Goal: Task Accomplishment & Management: Complete application form

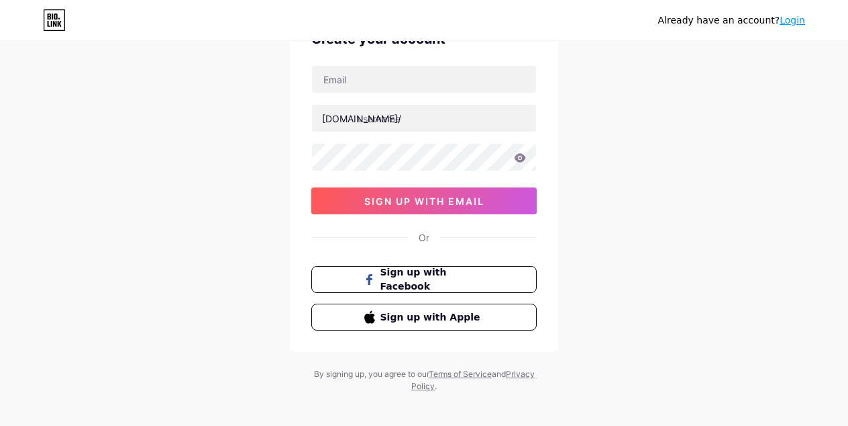
scroll to position [87, 0]
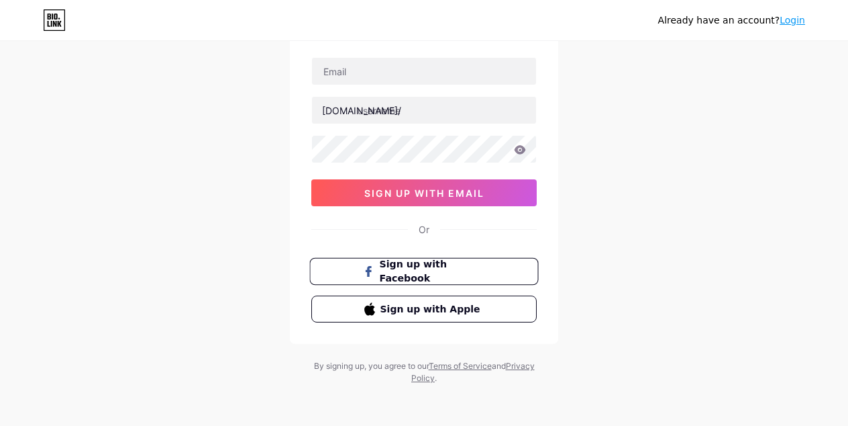
click at [360, 279] on button "Sign up with Facebook" at bounding box center [423, 272] width 229 height 28
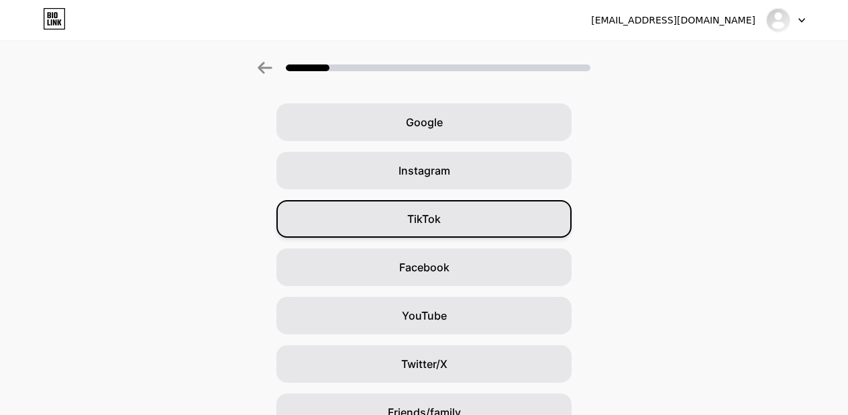
scroll to position [67, 0]
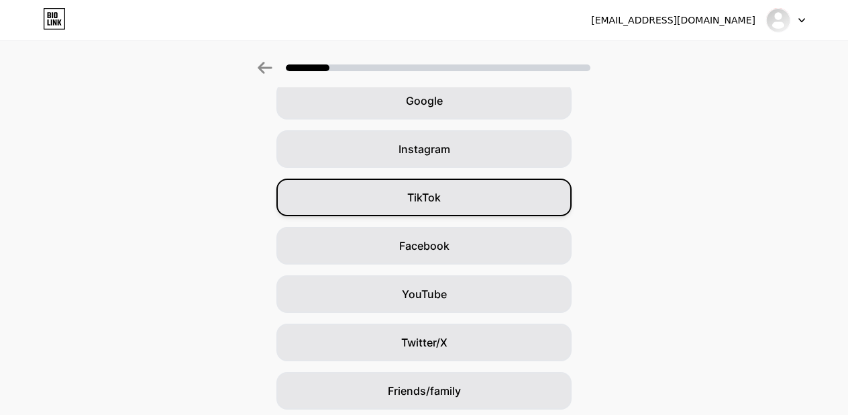
click at [403, 196] on div "TikTok" at bounding box center [424, 198] width 295 height 38
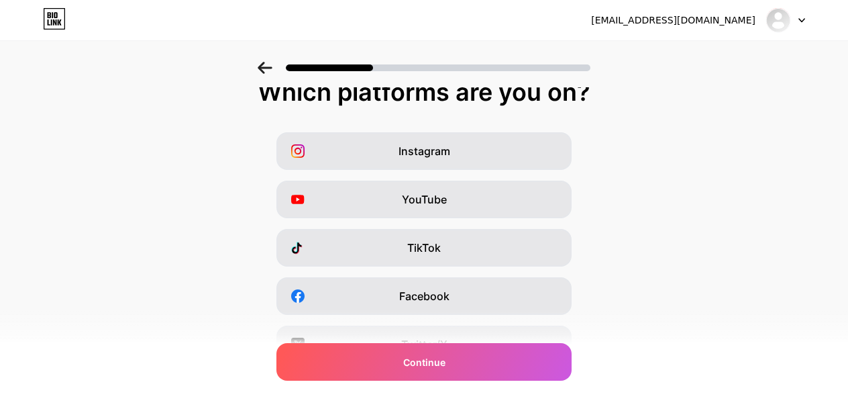
scroll to position [134, 0]
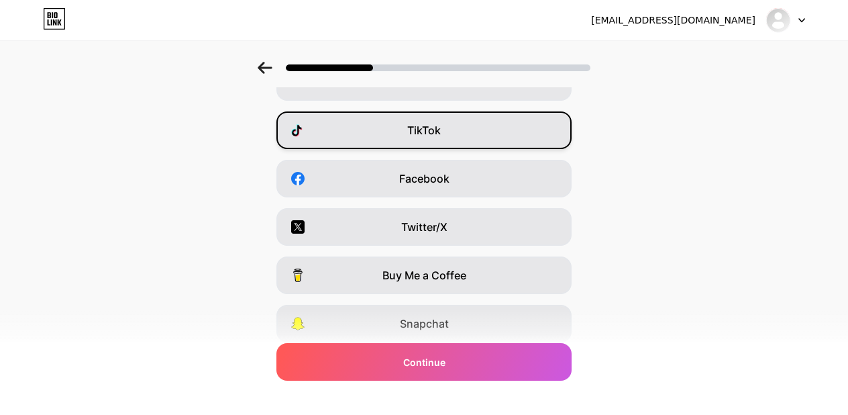
click at [401, 137] on div "TikTok" at bounding box center [424, 130] width 295 height 38
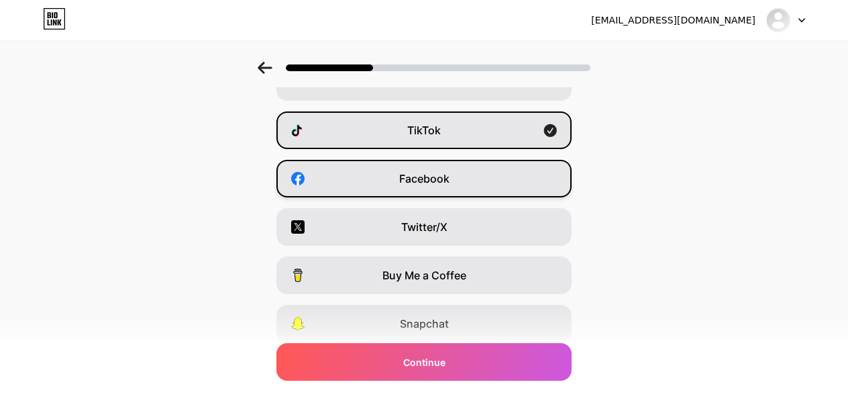
click at [409, 179] on span "Facebook" at bounding box center [424, 179] width 50 height 16
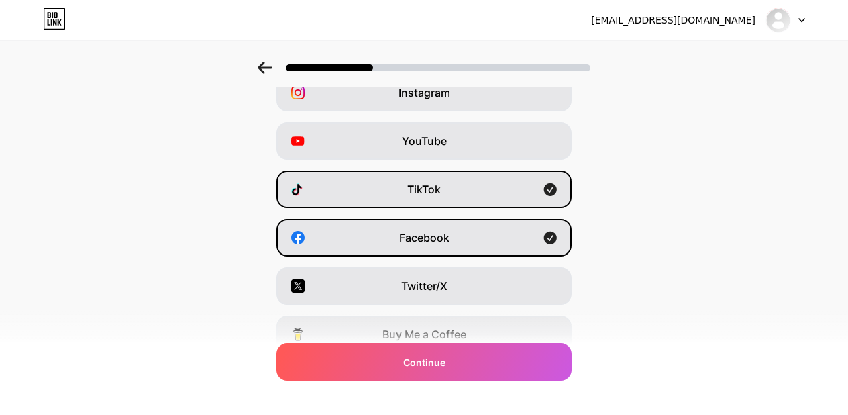
scroll to position [0, 0]
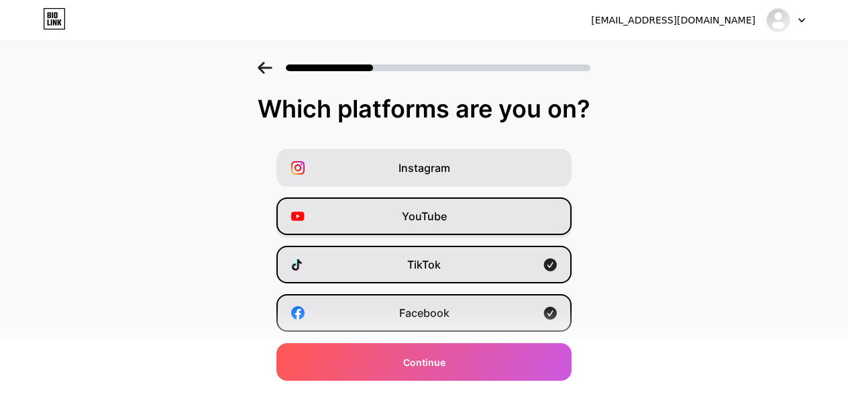
click at [384, 222] on div "YouTube" at bounding box center [424, 216] width 295 height 38
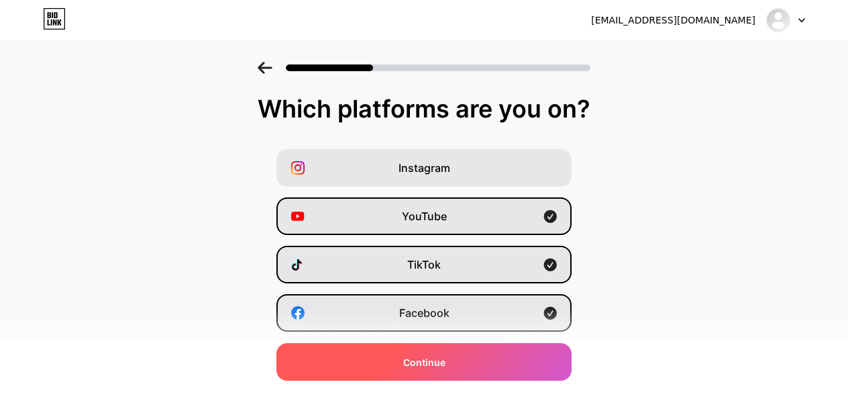
click at [388, 360] on div "Continue" at bounding box center [424, 362] width 295 height 38
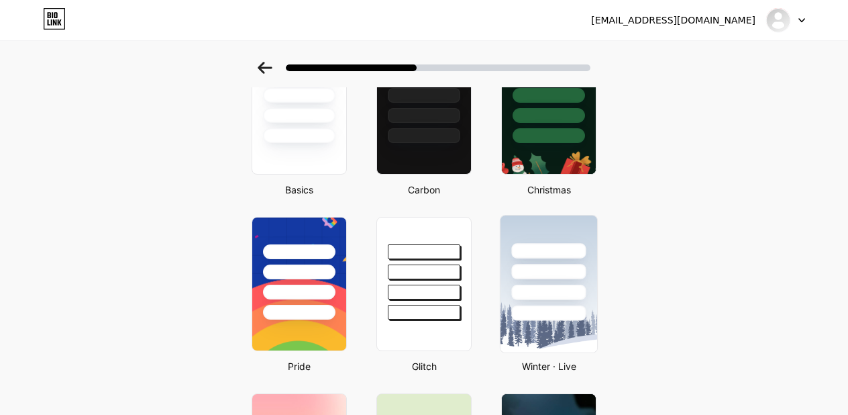
scroll to position [110, 0]
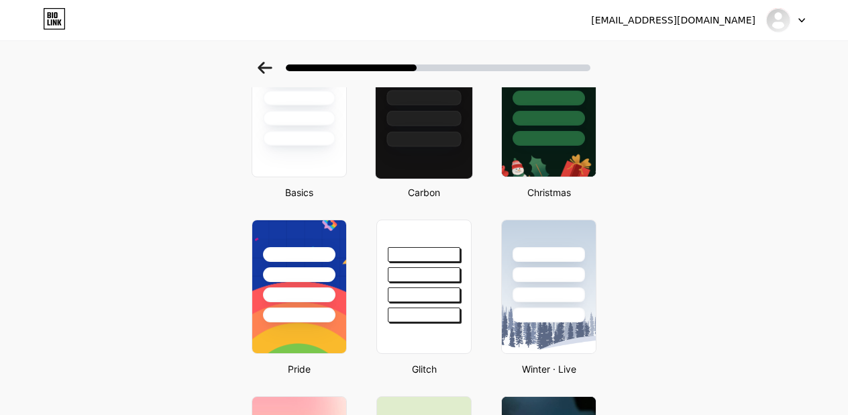
click at [452, 154] on div at bounding box center [424, 110] width 98 height 138
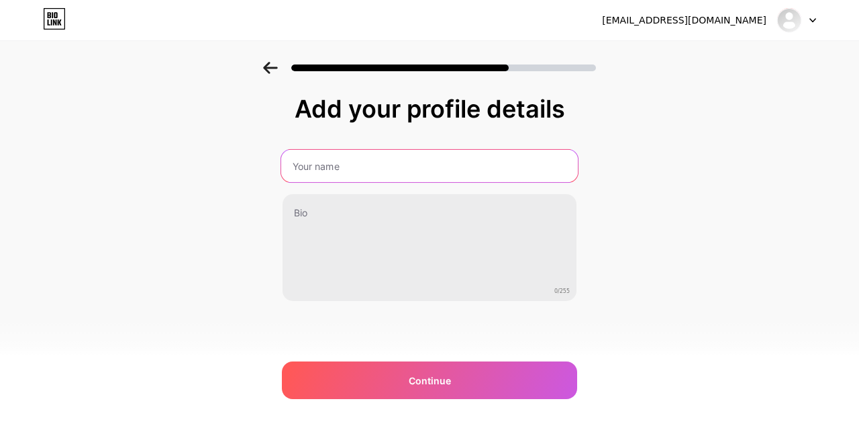
click at [452, 159] on input "text" at bounding box center [429, 166] width 297 height 32
type input "Lam Doan Trader"
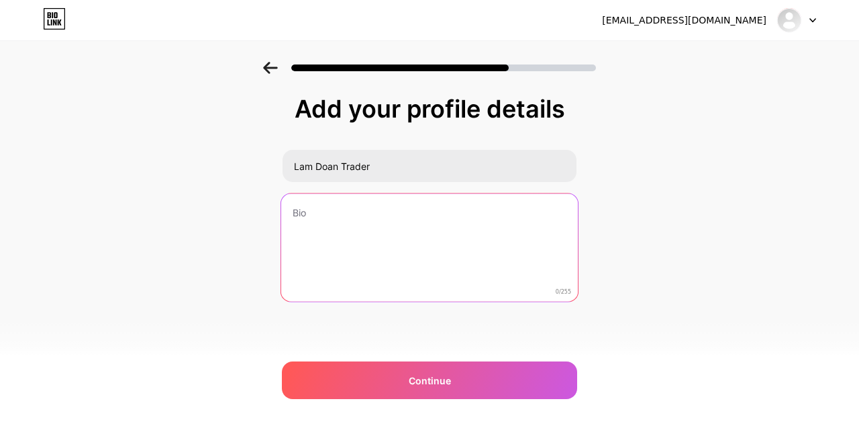
click at [364, 215] on textarea at bounding box center [429, 247] width 297 height 109
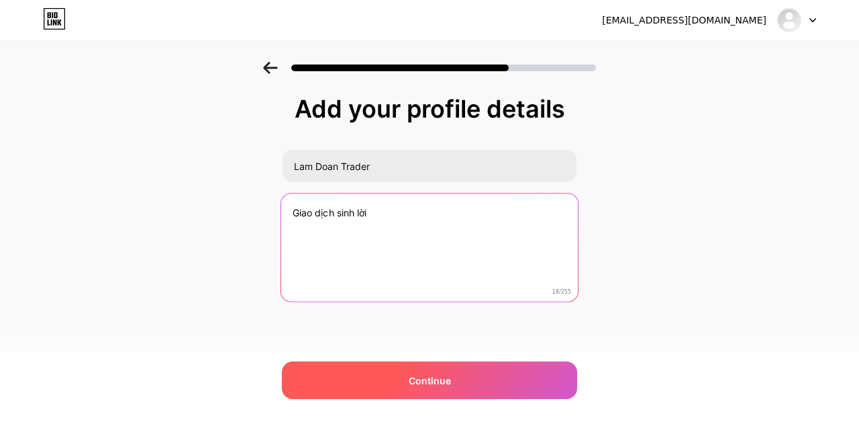
type textarea "Giao dịch sinh lời"
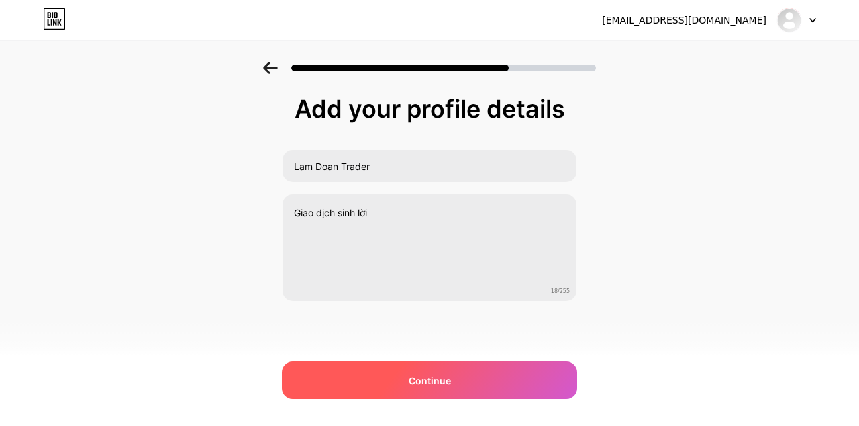
click at [348, 371] on div "Continue" at bounding box center [429, 380] width 295 height 38
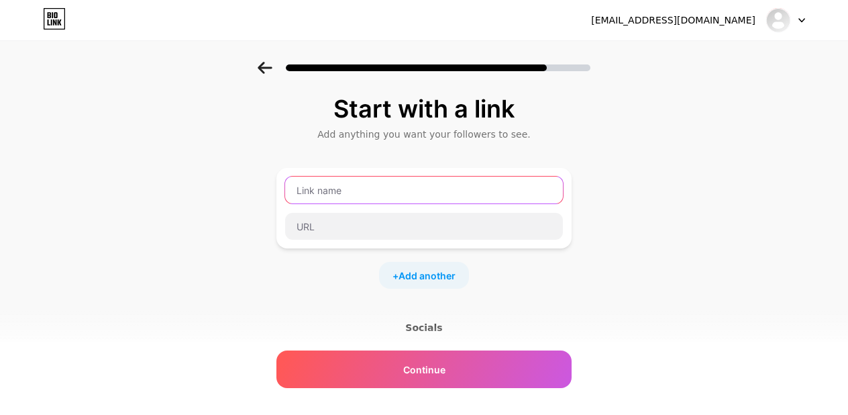
click at [481, 193] on input "text" at bounding box center [424, 190] width 278 height 27
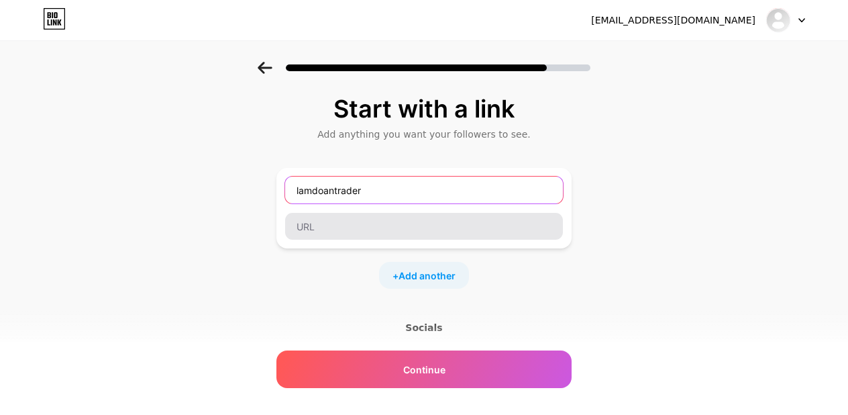
type input "lamdoantrader"
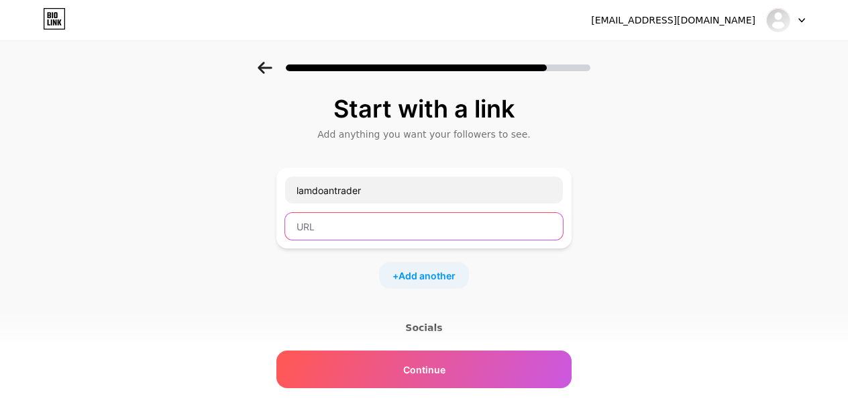
click at [448, 223] on input "text" at bounding box center [424, 226] width 278 height 27
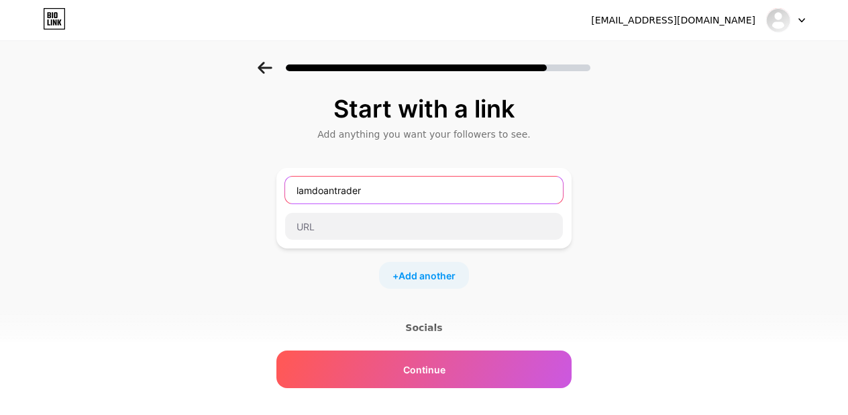
click at [447, 189] on input "lamdoantrader" at bounding box center [424, 190] width 278 height 27
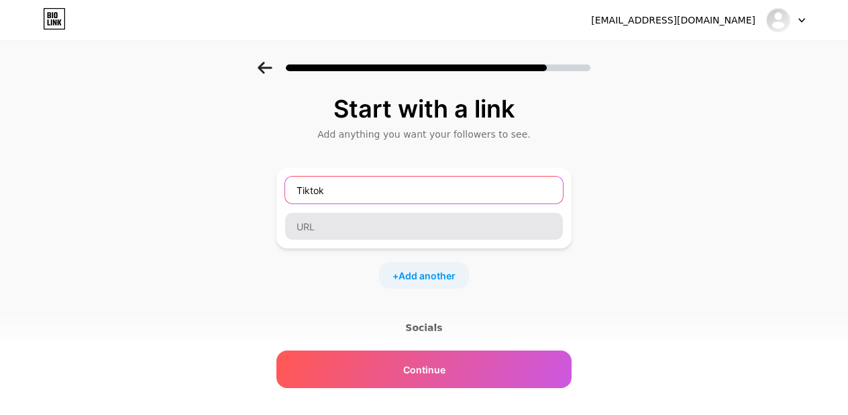
type input "Tiktok"
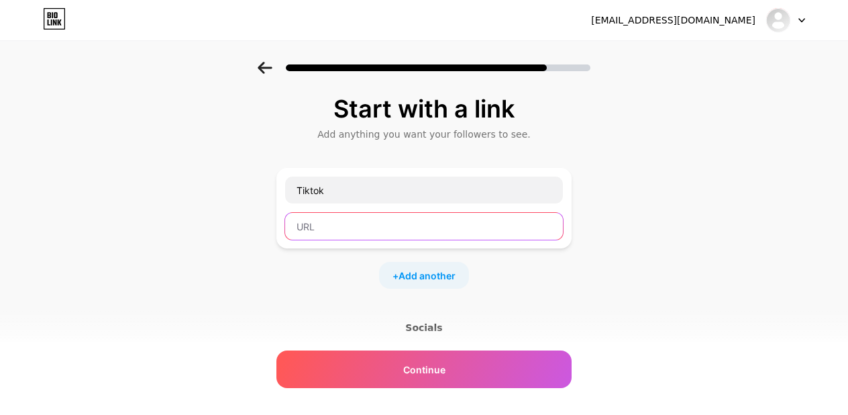
click at [418, 228] on input "text" at bounding box center [424, 226] width 278 height 27
paste input "https://www.tiktok.com/@lamdoantrader"
type input "https://www.tiktok.com/@lamdoantrader"
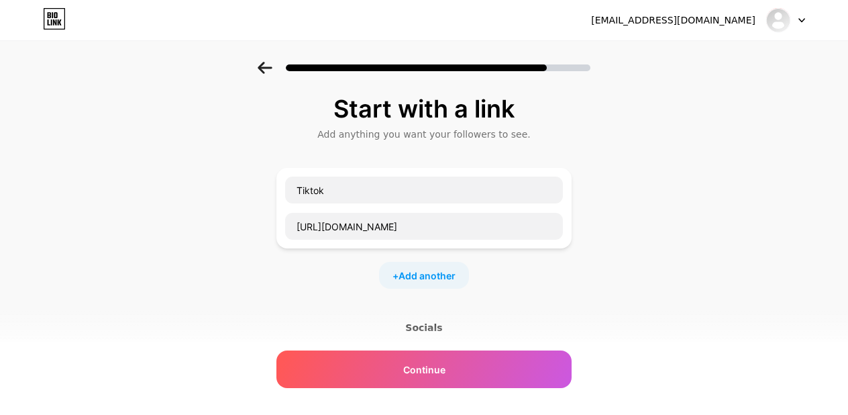
click at [395, 266] on div "+ Add another" at bounding box center [424, 275] width 90 height 27
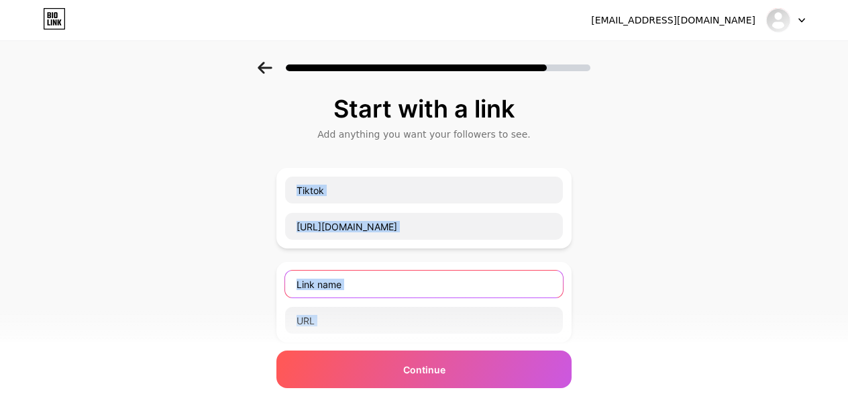
click at [386, 279] on input "text" at bounding box center [424, 284] width 278 height 27
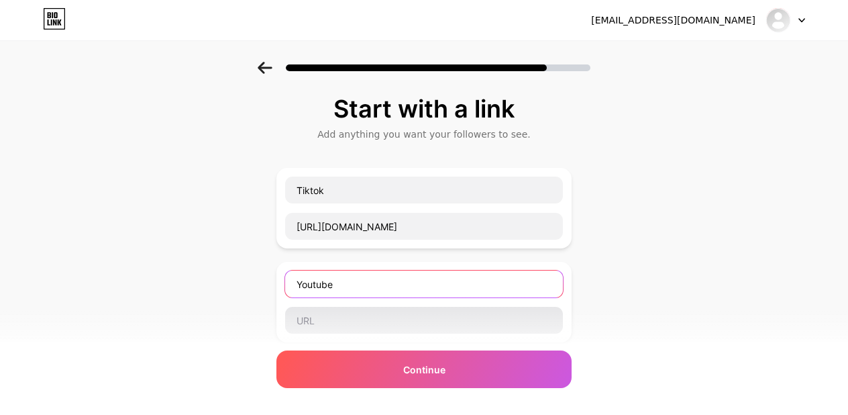
type input "Youtube"
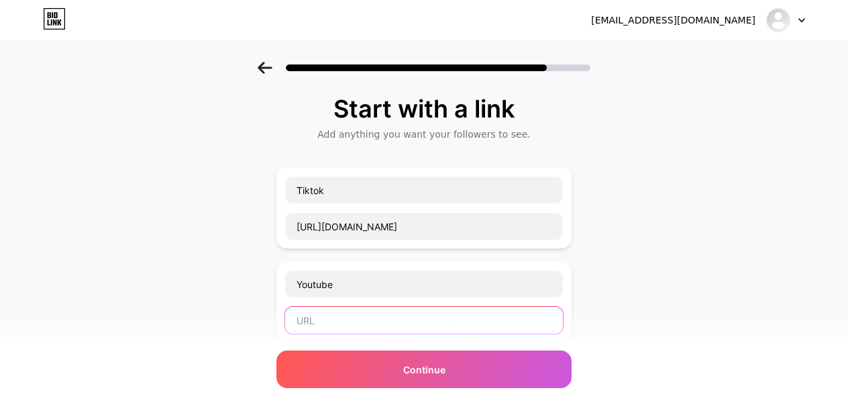
click at [382, 318] on input "text" at bounding box center [424, 320] width 278 height 27
paste input "https://www.youtube.com/@Laamcapital"
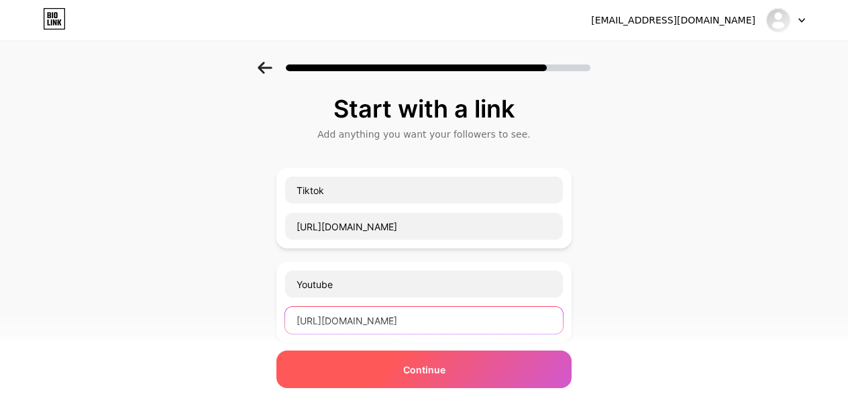
type input "https://www.youtube.com/@Laamcapital"
click at [367, 378] on div "Continue" at bounding box center [424, 369] width 295 height 38
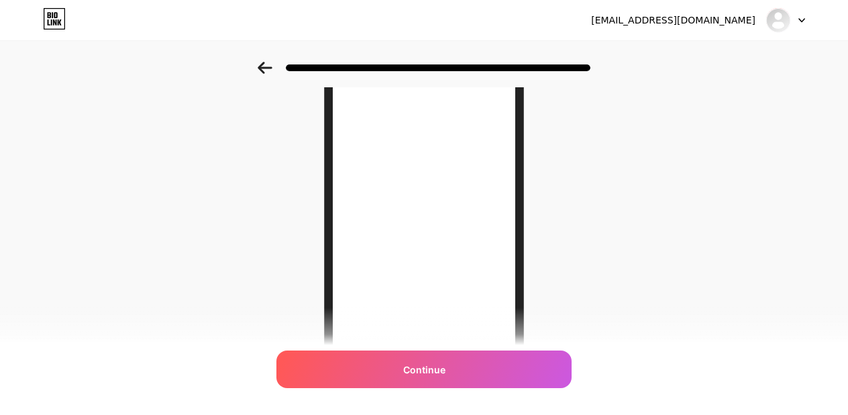
scroll to position [201, 0]
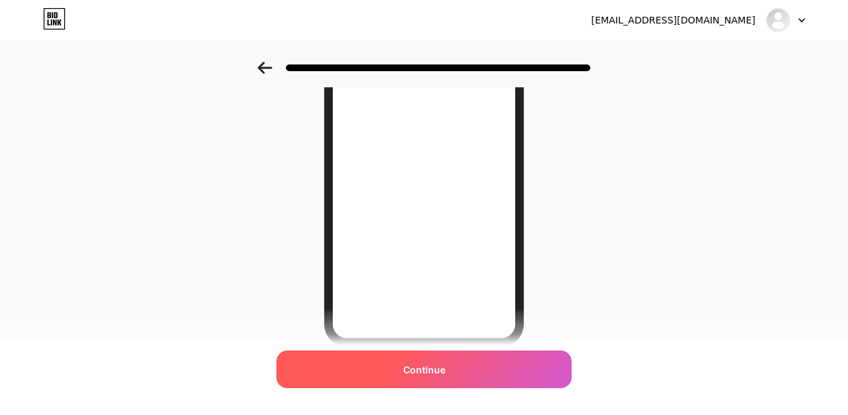
click at [407, 361] on div "Continue" at bounding box center [424, 369] width 295 height 38
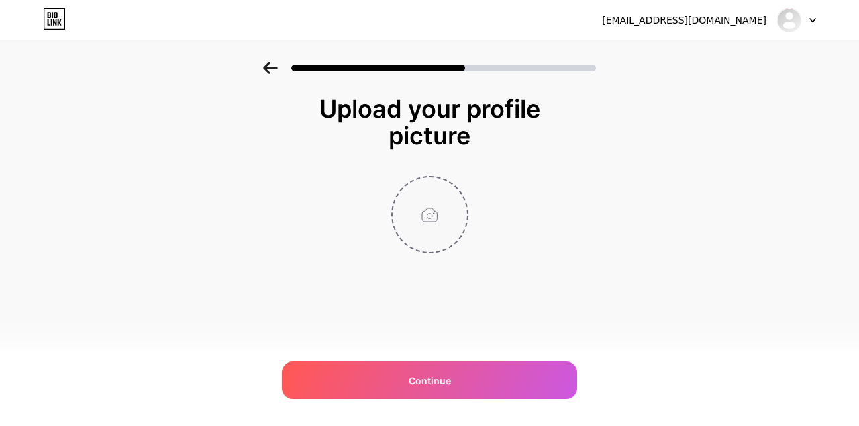
click at [426, 229] on input "file" at bounding box center [430, 214] width 75 height 75
type input "C:\fakepath\avt.jpg"
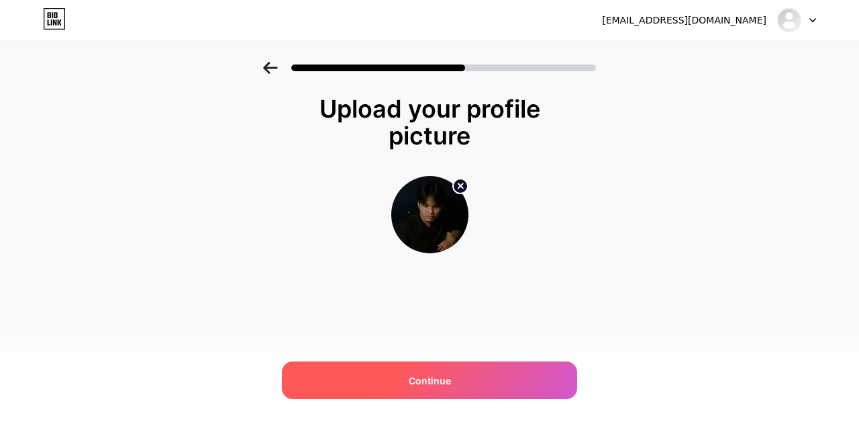
click at [439, 371] on div "Continue" at bounding box center [429, 380] width 295 height 38
click at [471, 375] on div "Continue" at bounding box center [429, 380] width 295 height 38
click at [426, 369] on div "Continue" at bounding box center [429, 380] width 295 height 38
click at [377, 392] on div "Continue" at bounding box center [429, 380] width 295 height 38
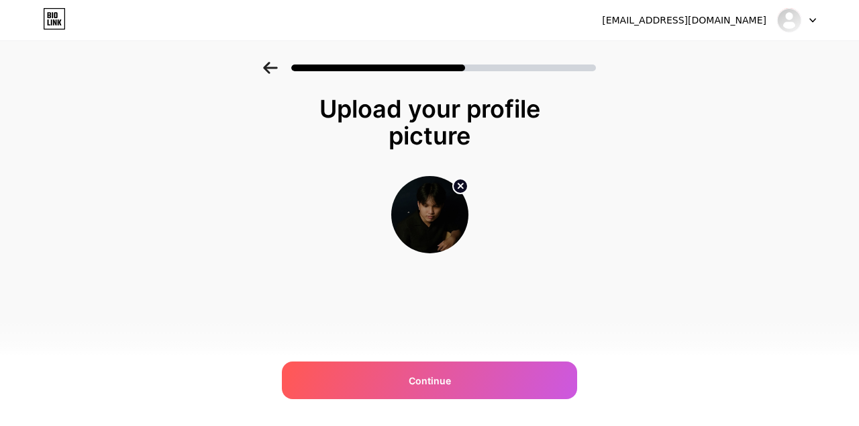
click at [258, 62] on div at bounding box center [429, 63] width 859 height 47
click at [270, 73] on icon at bounding box center [270, 68] width 14 height 12
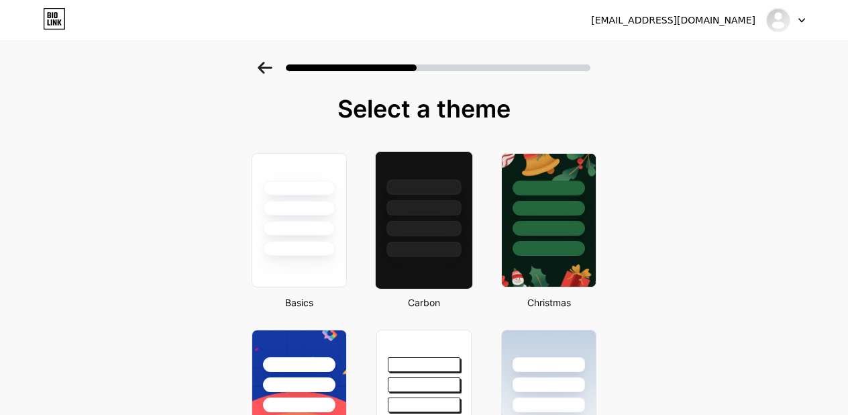
click at [444, 214] on div at bounding box center [424, 207] width 75 height 15
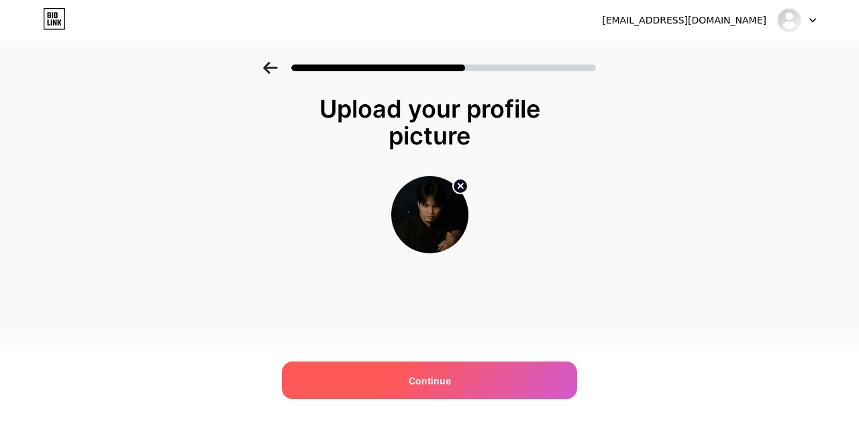
click at [475, 382] on div "Continue" at bounding box center [429, 380] width 295 height 38
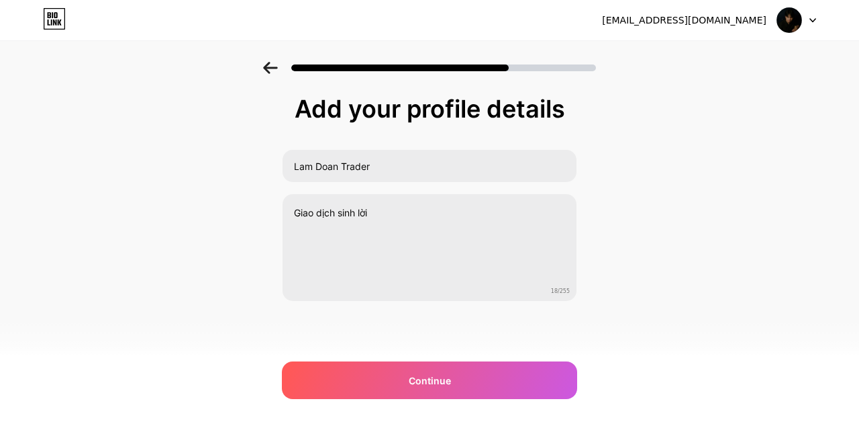
click at [475, 382] on div "Continue" at bounding box center [429, 380] width 295 height 38
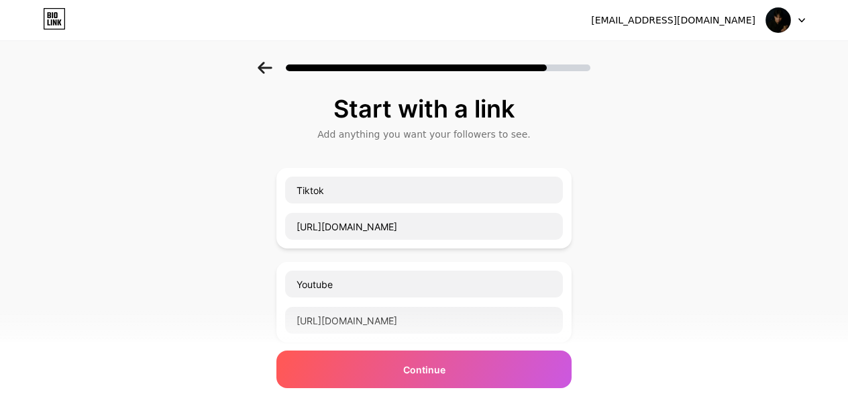
click at [475, 382] on div "Continue" at bounding box center [424, 369] width 295 height 38
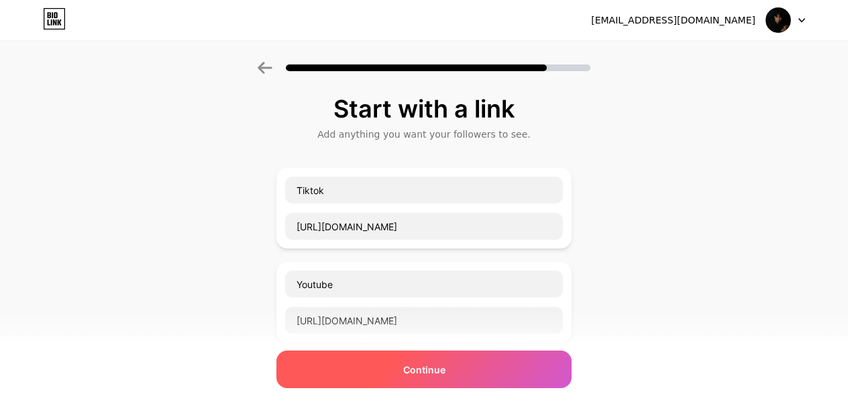
click at [464, 373] on div "Continue" at bounding box center [424, 369] width 295 height 38
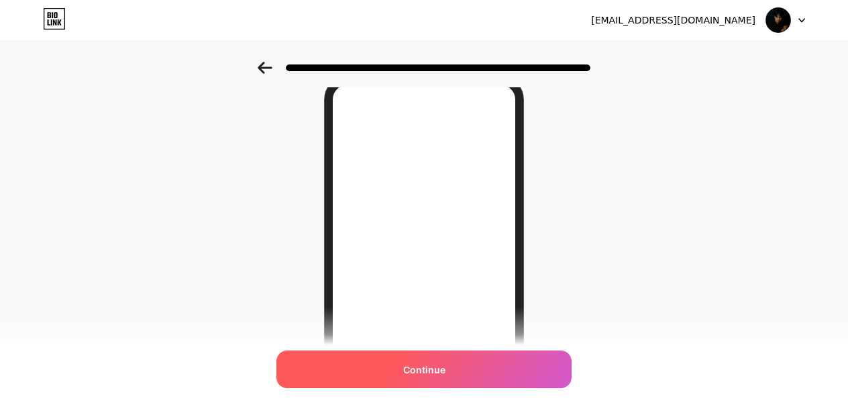
scroll to position [134, 0]
click at [459, 381] on div "Continue" at bounding box center [424, 369] width 295 height 38
